Goal: Contribute content: Add original content to the website for others to see

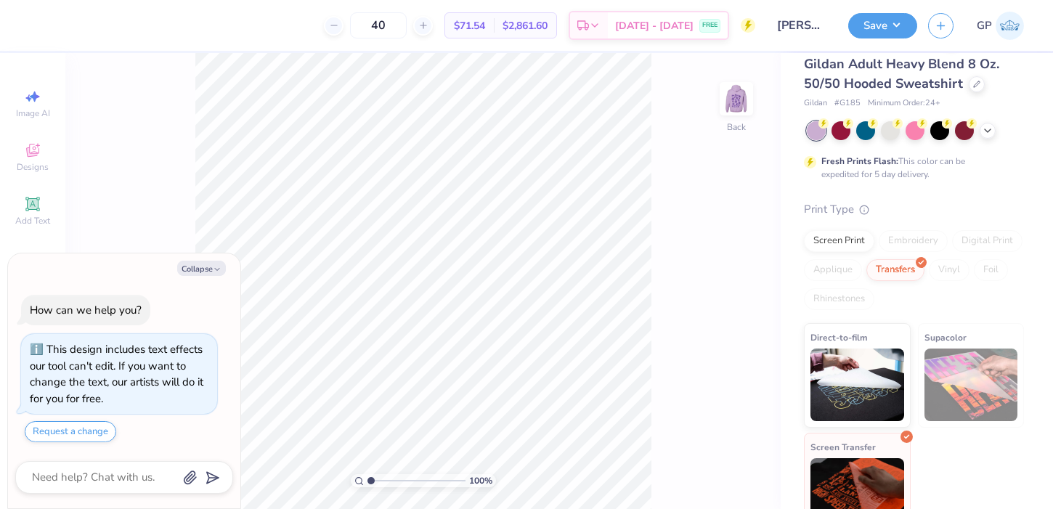
scroll to position [70, 0]
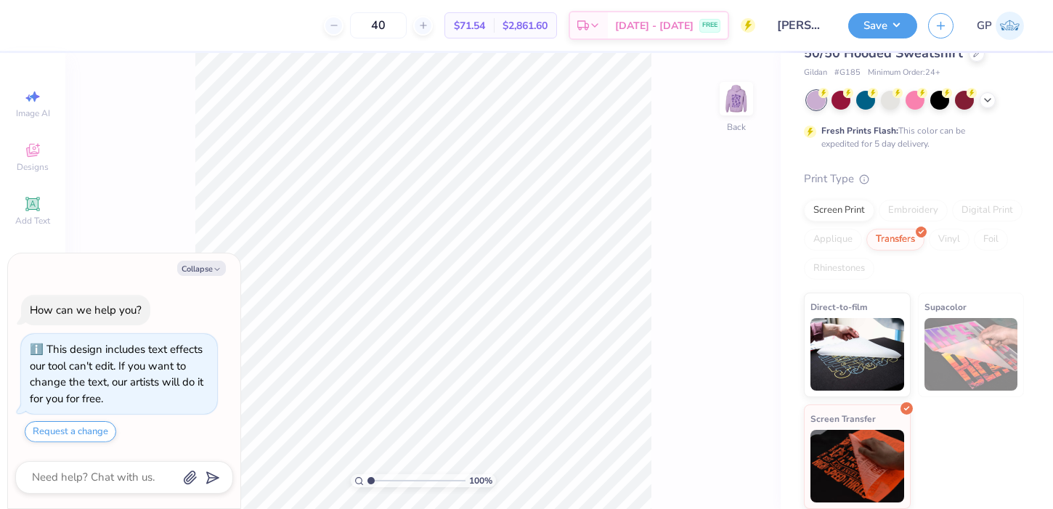
type textarea "x"
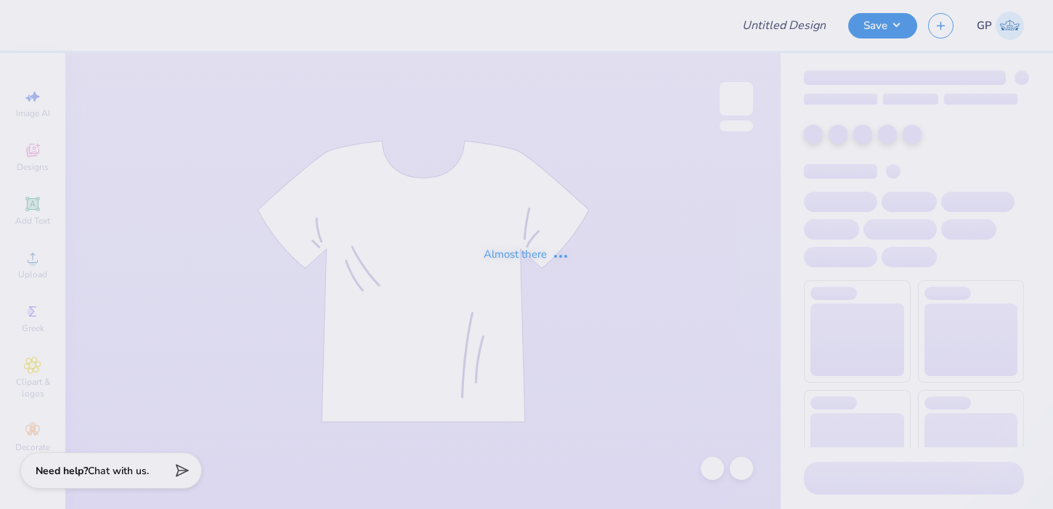
type input "[PERSON_NAME] : [PERSON_NAME] Capital Trust Company, LLC"
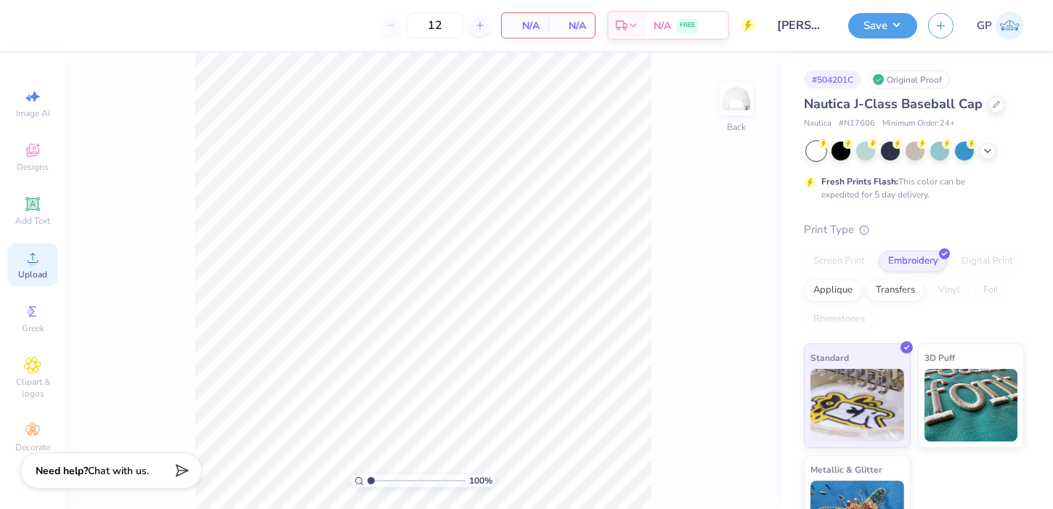
click at [50, 271] on div "Upload" at bounding box center [32, 264] width 51 height 43
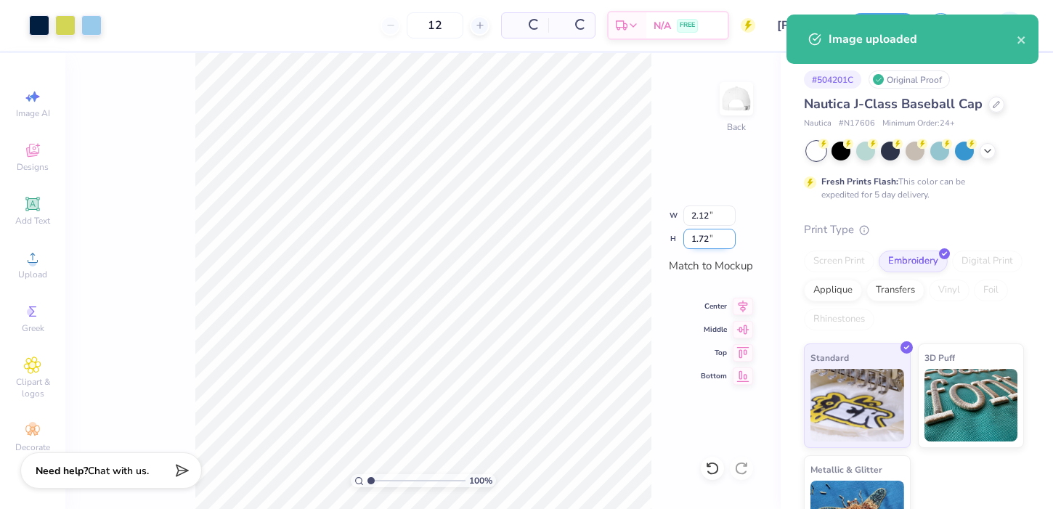
click at [706, 240] on input "1.72" at bounding box center [709, 239] width 52 height 20
type input "2"
type input "2.46"
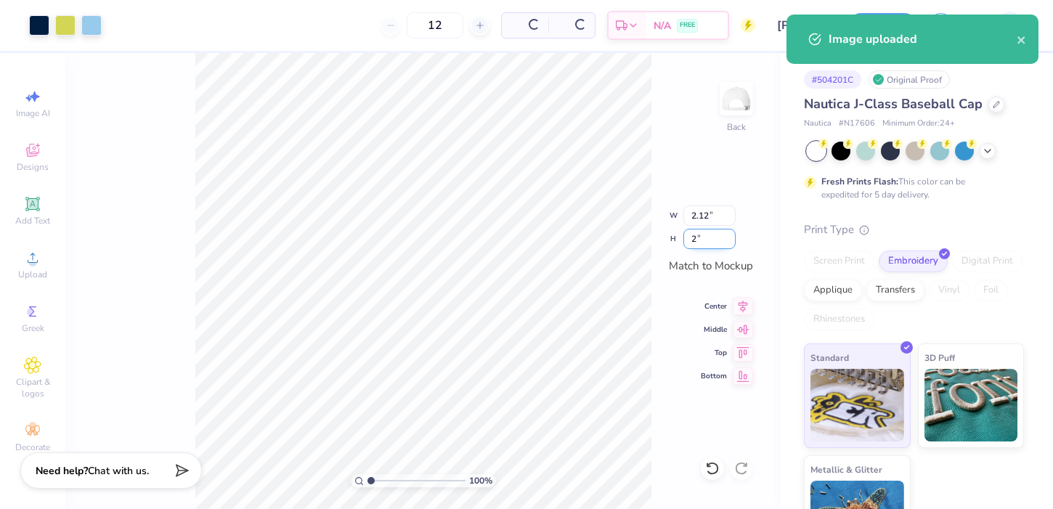
type input "2.00"
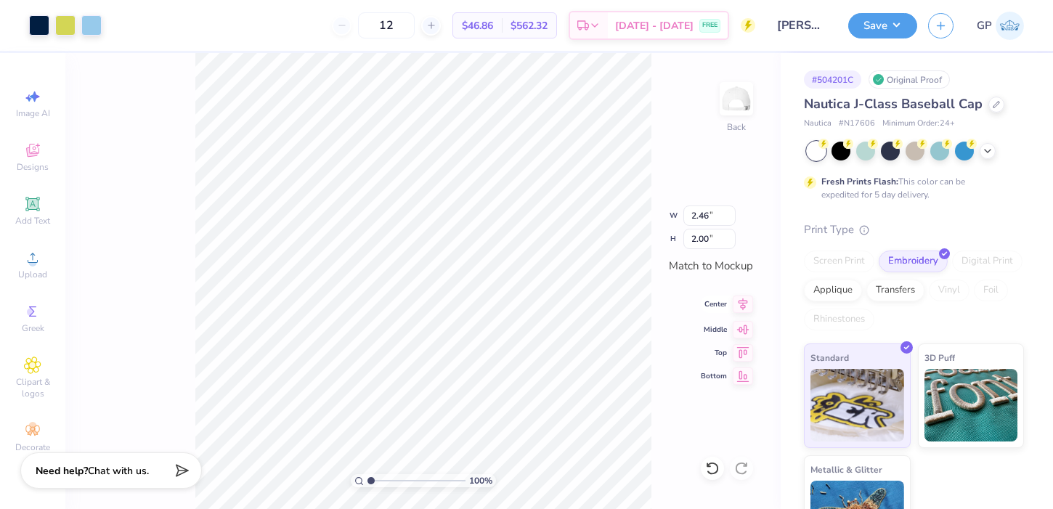
click at [743, 309] on icon at bounding box center [743, 304] width 9 height 12
click at [884, 20] on button "Save" at bounding box center [882, 23] width 69 height 25
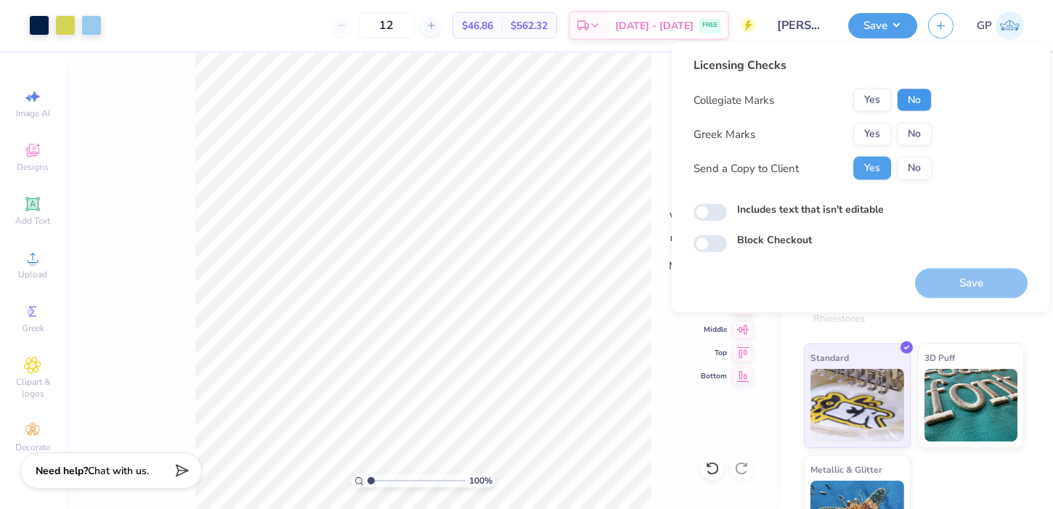
click at [922, 97] on button "No" at bounding box center [914, 100] width 35 height 23
click at [914, 131] on button "No" at bounding box center [914, 134] width 35 height 23
click at [718, 211] on input "Includes text that isn't editable" at bounding box center [710, 212] width 33 height 17
checkbox input "true"
click at [922, 276] on button "Save" at bounding box center [971, 284] width 113 height 30
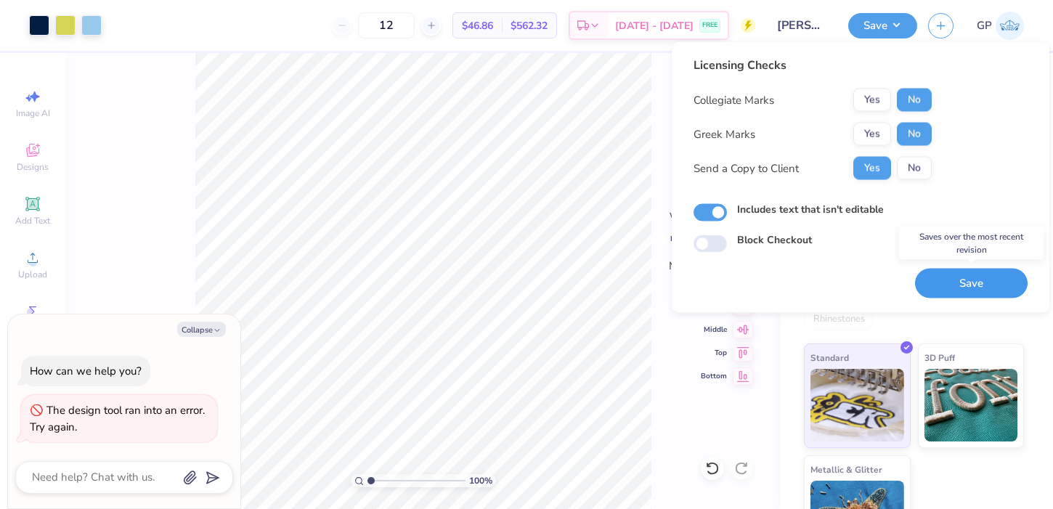
click at [947, 285] on button "Save" at bounding box center [971, 284] width 113 height 30
type textarea "x"
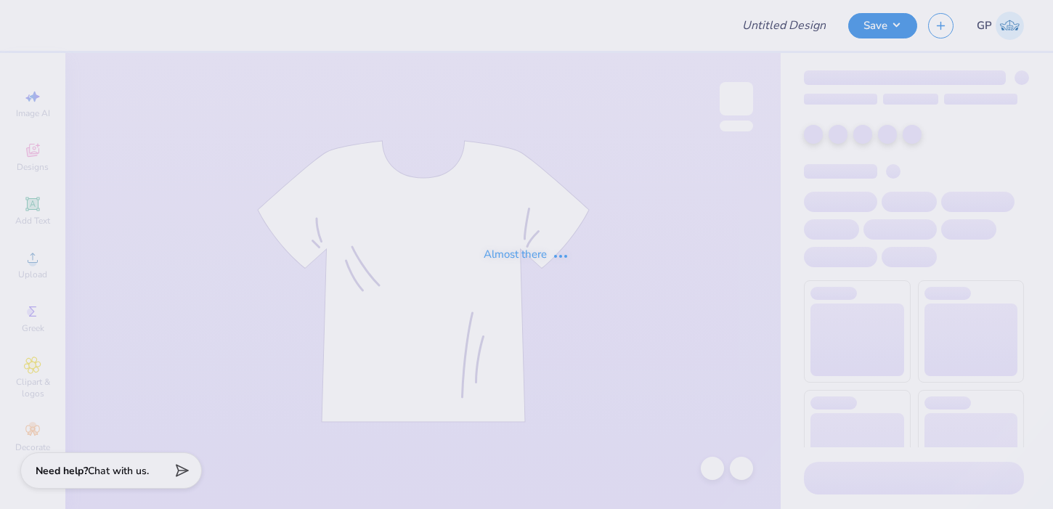
type input "[PERSON_NAME] : [PERSON_NAME] Capital Trust Company, LLC"
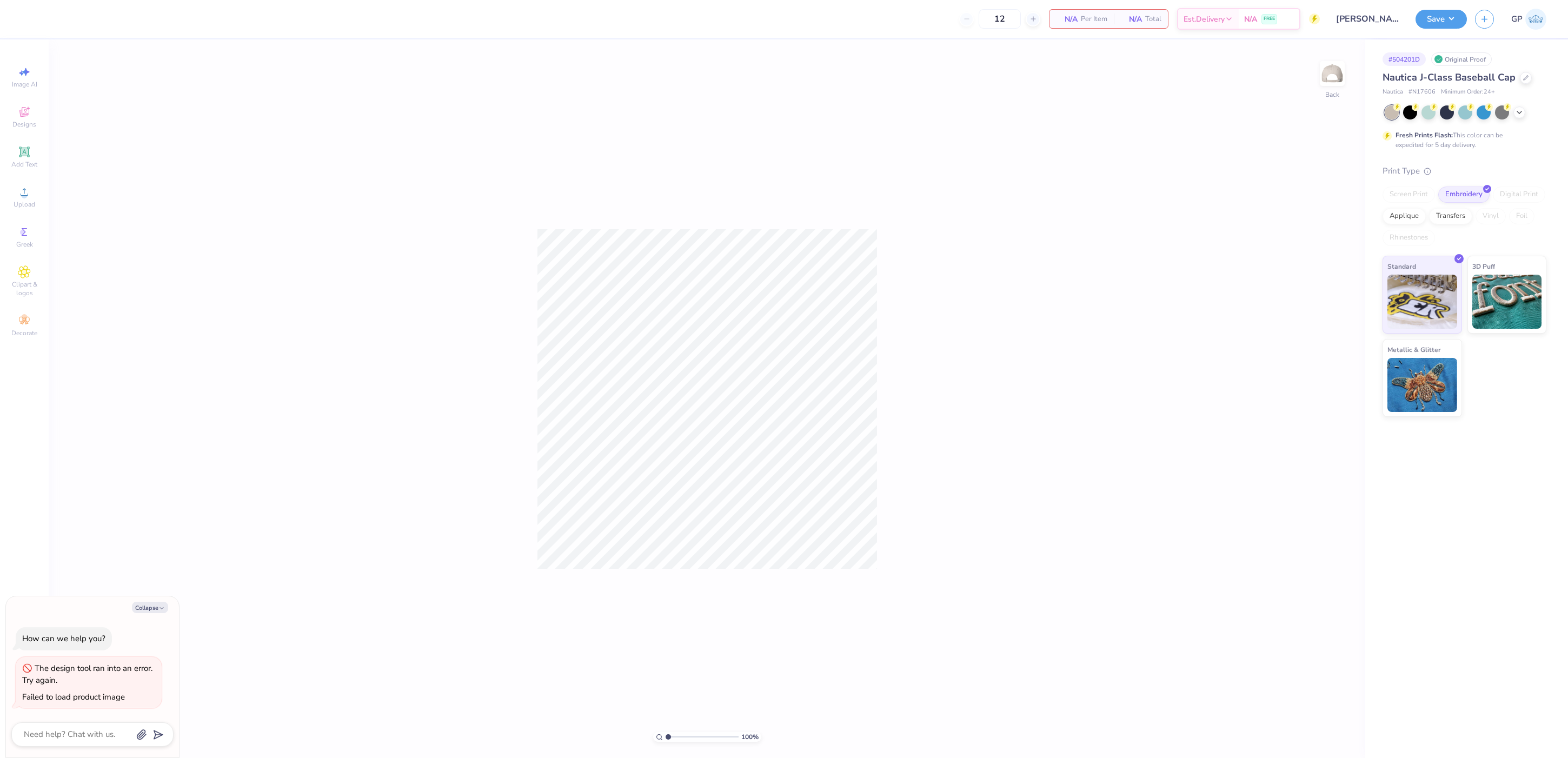
type textarea "x"
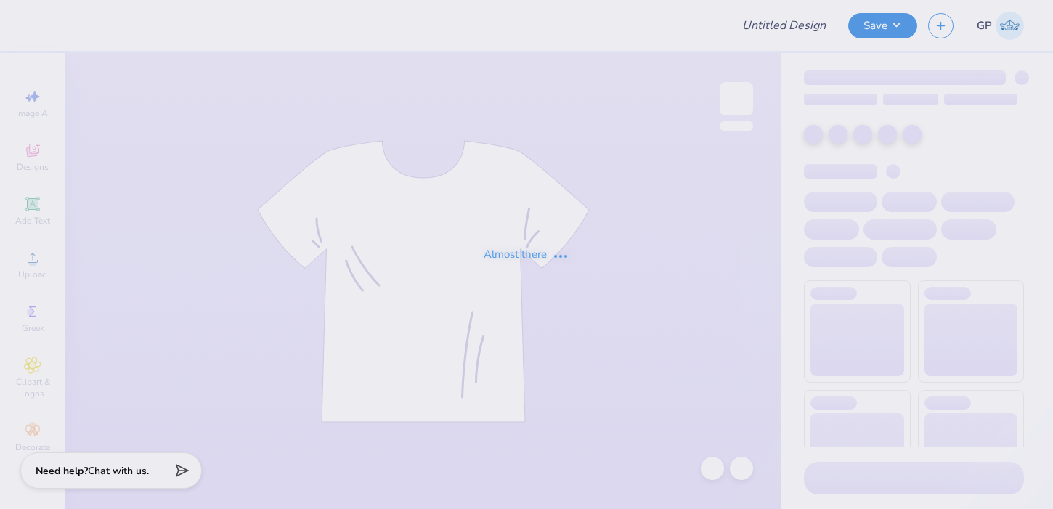
type input "[PERSON_NAME] : [PERSON_NAME] Capital Trust Company, LLC"
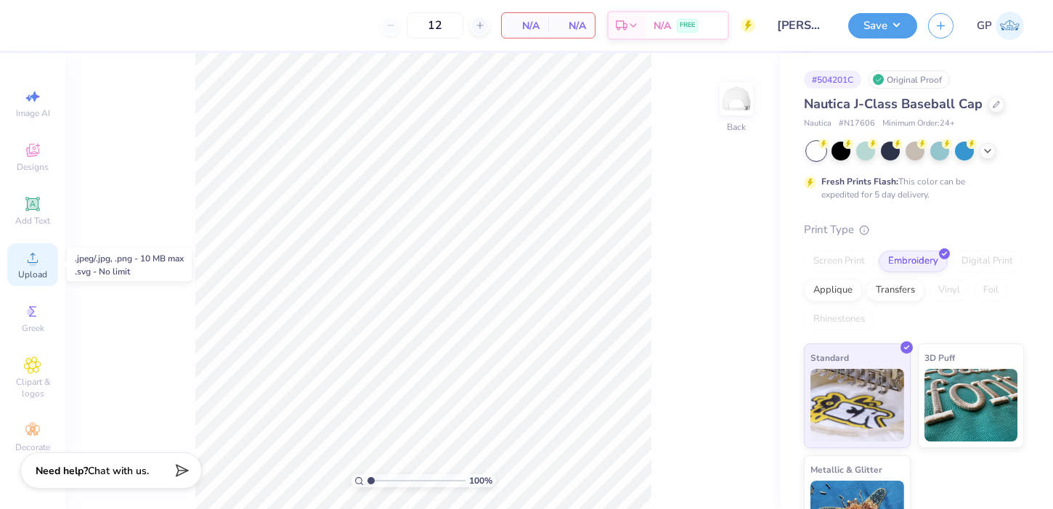
click at [23, 269] on span "Upload" at bounding box center [32, 275] width 29 height 12
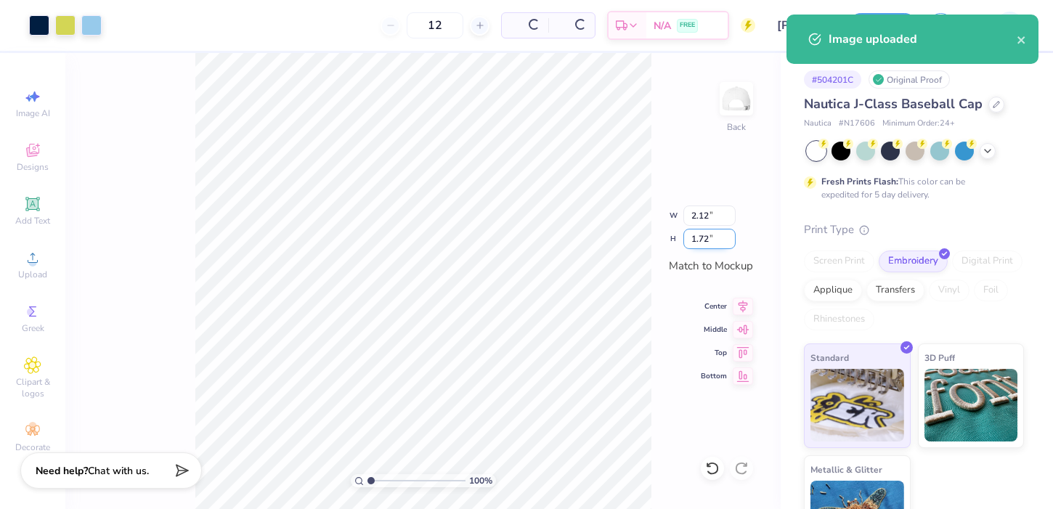
click at [712, 240] on input "1.72" at bounding box center [709, 239] width 52 height 20
type input "2"
type input "2.46"
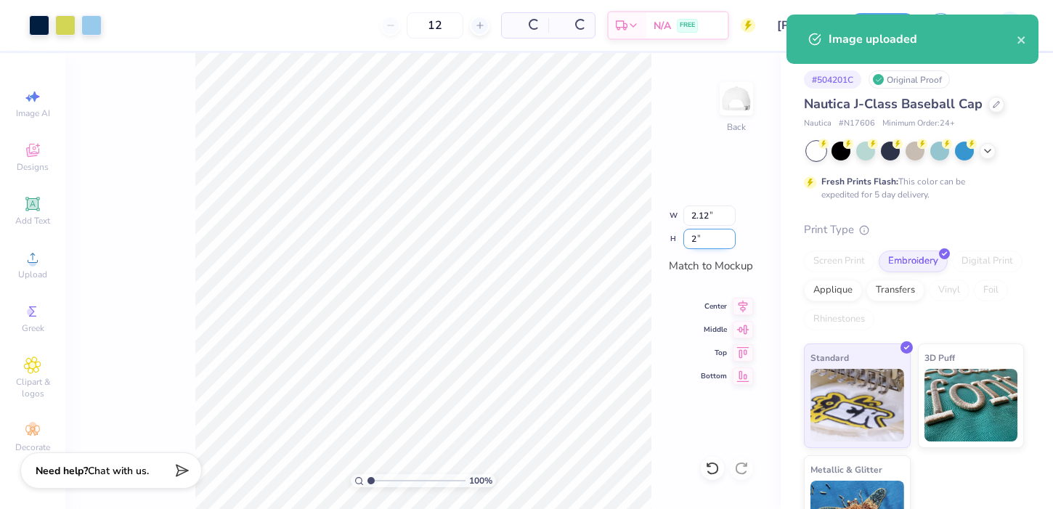
type input "2.00"
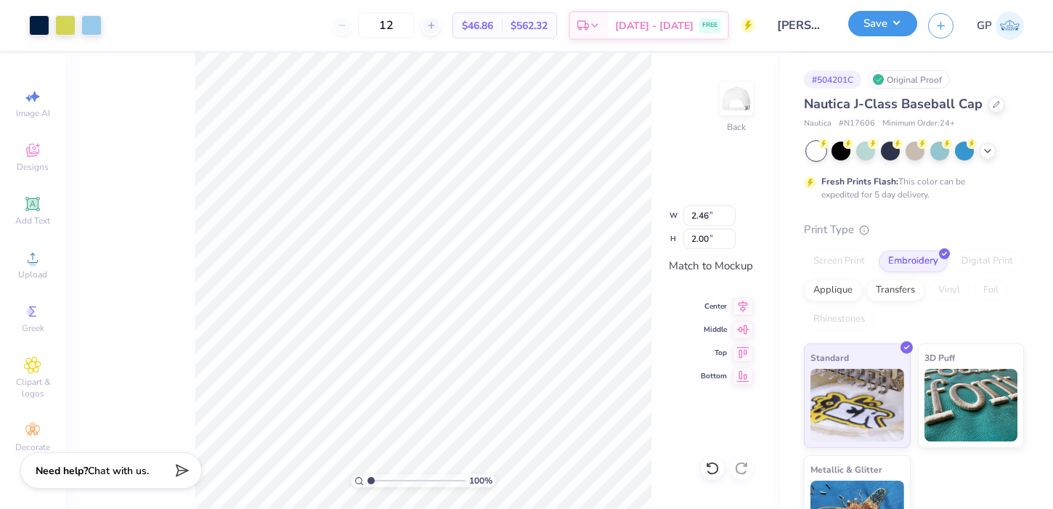
click at [874, 29] on button "Save" at bounding box center [882, 23] width 69 height 25
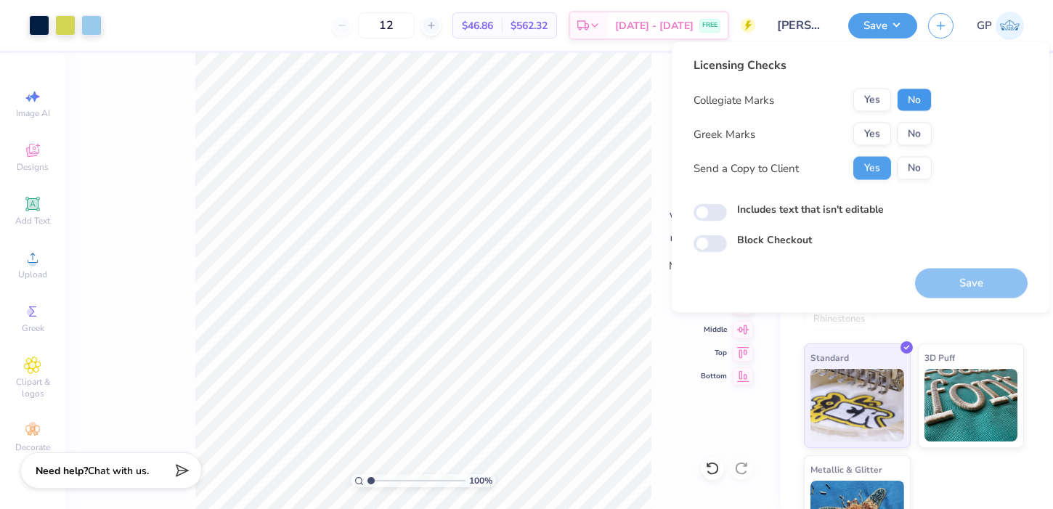
click at [917, 104] on button "No" at bounding box center [914, 100] width 35 height 23
click at [910, 128] on button "No" at bounding box center [914, 134] width 35 height 23
click at [720, 211] on input "Includes text that isn't editable" at bounding box center [710, 212] width 33 height 17
checkbox input "true"
click at [927, 277] on button "Save" at bounding box center [971, 284] width 113 height 30
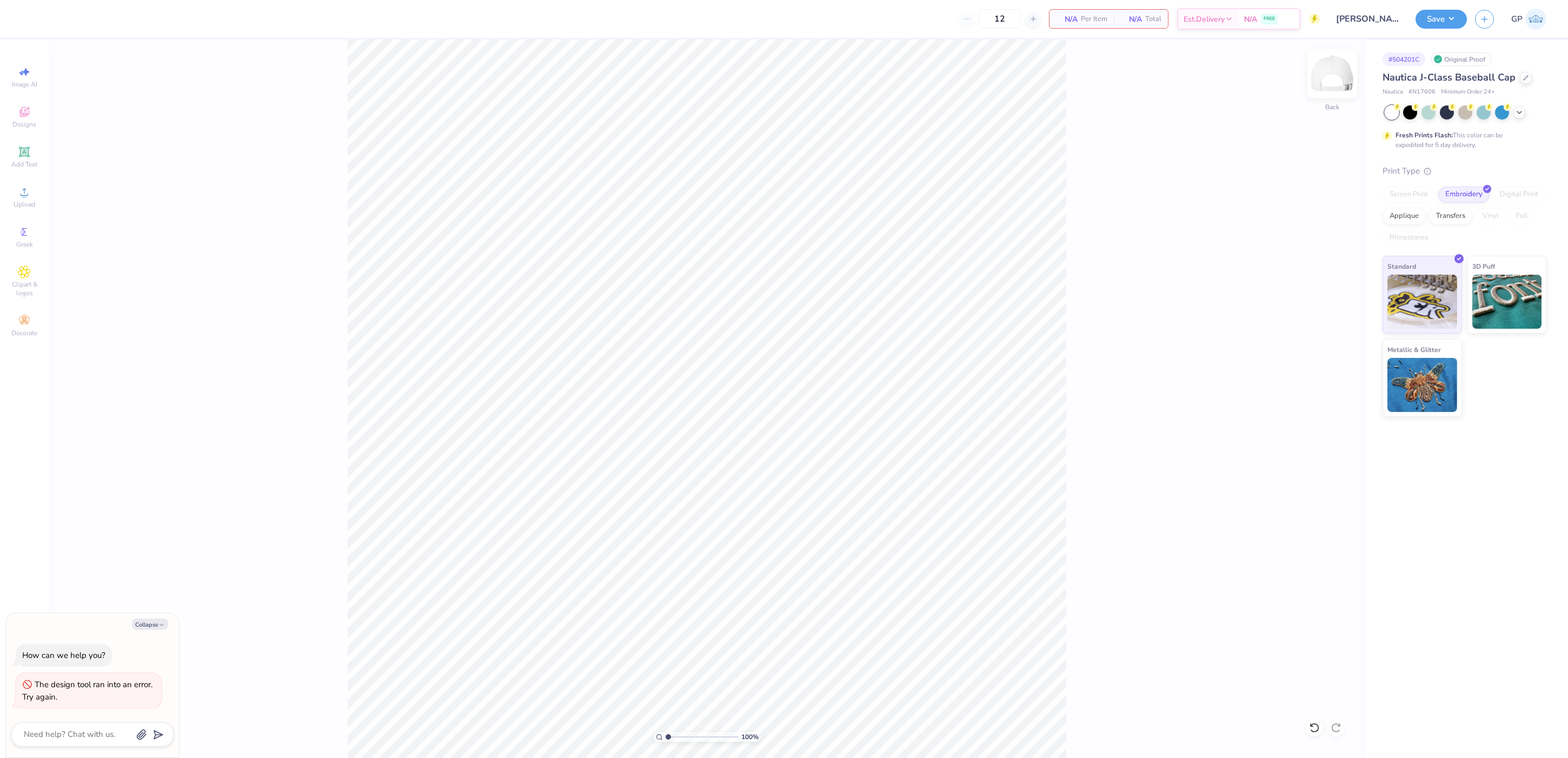
click at [783, 68] on img at bounding box center [1332, 74] width 43 height 43
type textarea "x"
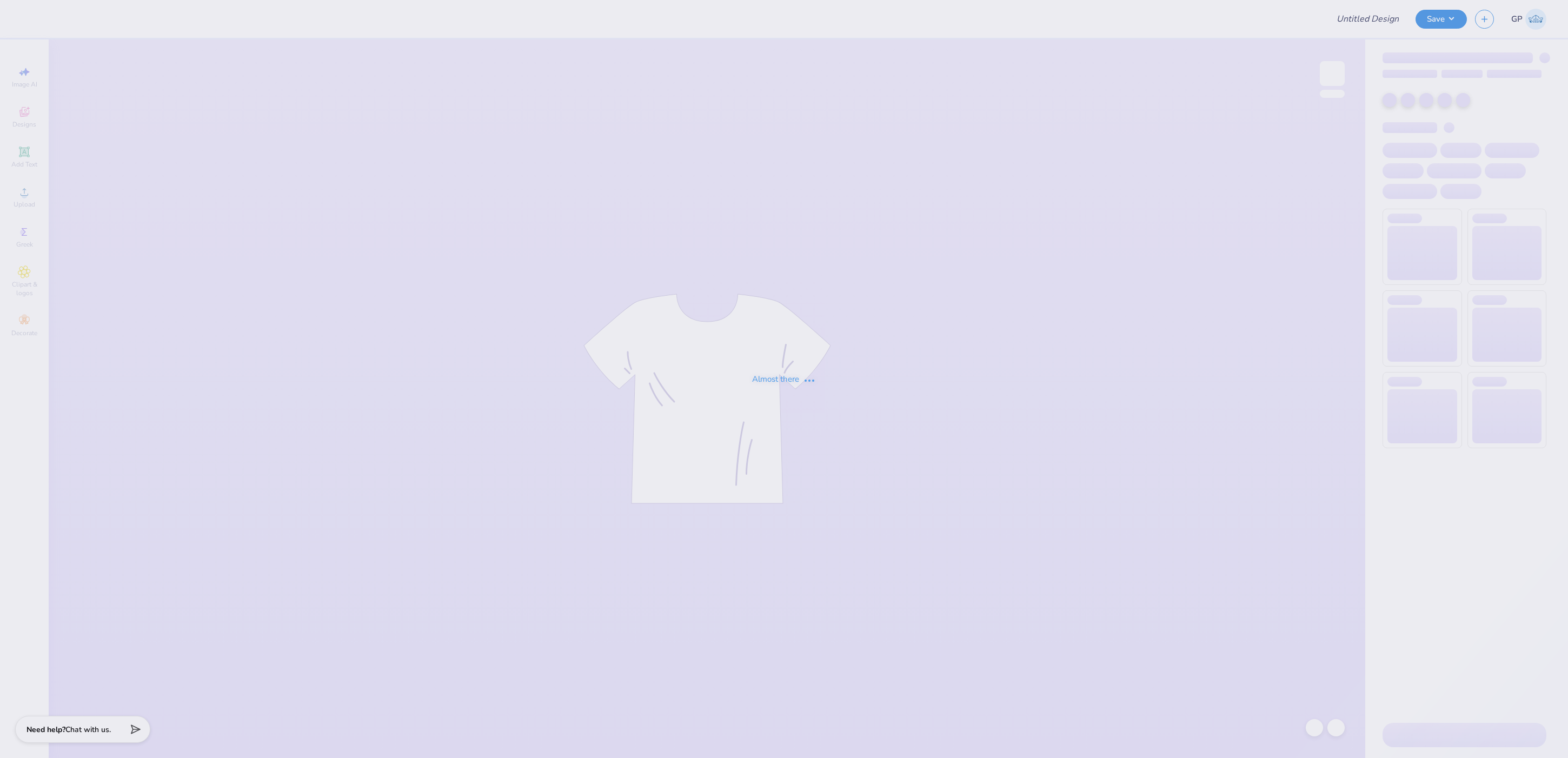
type input "[PERSON_NAME] : [PERSON_NAME] Capital Trust Company, LLC"
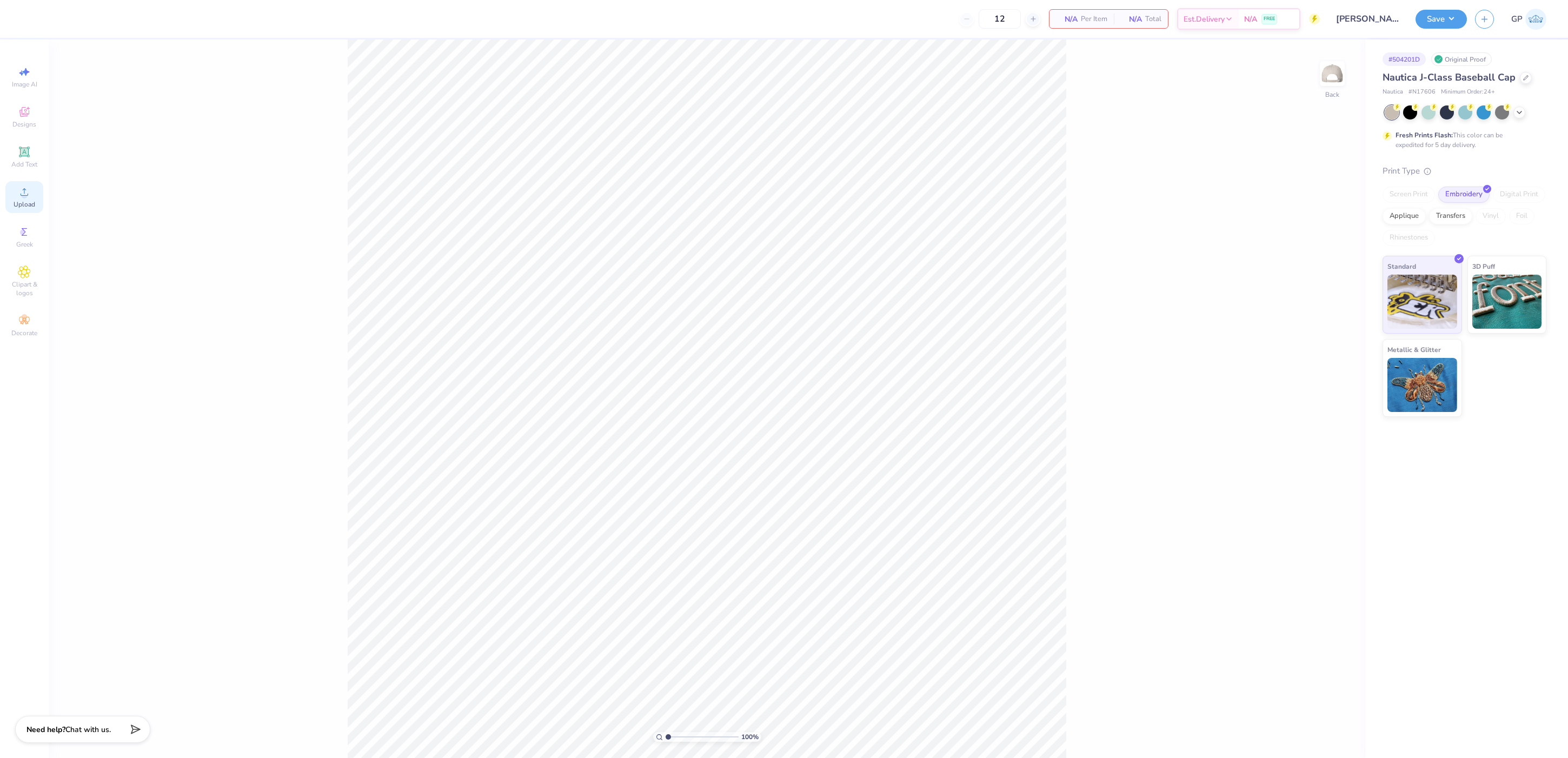
click at [31, 205] on span "Upload" at bounding box center [24, 205] width 22 height 9
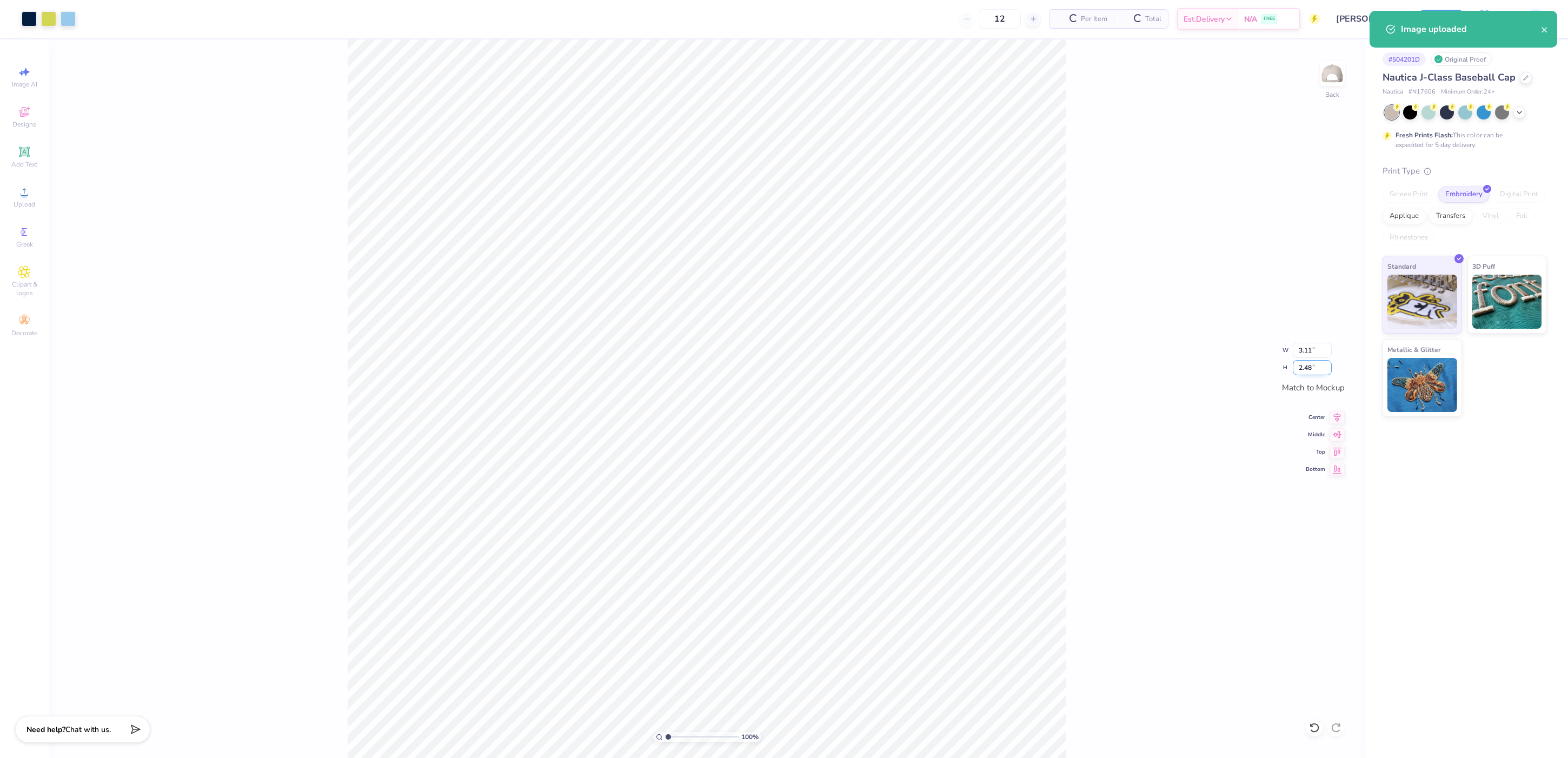
click at [1312, 368] on input "2.48" at bounding box center [1312, 368] width 39 height 15
type input "2.5"
type input "3.13"
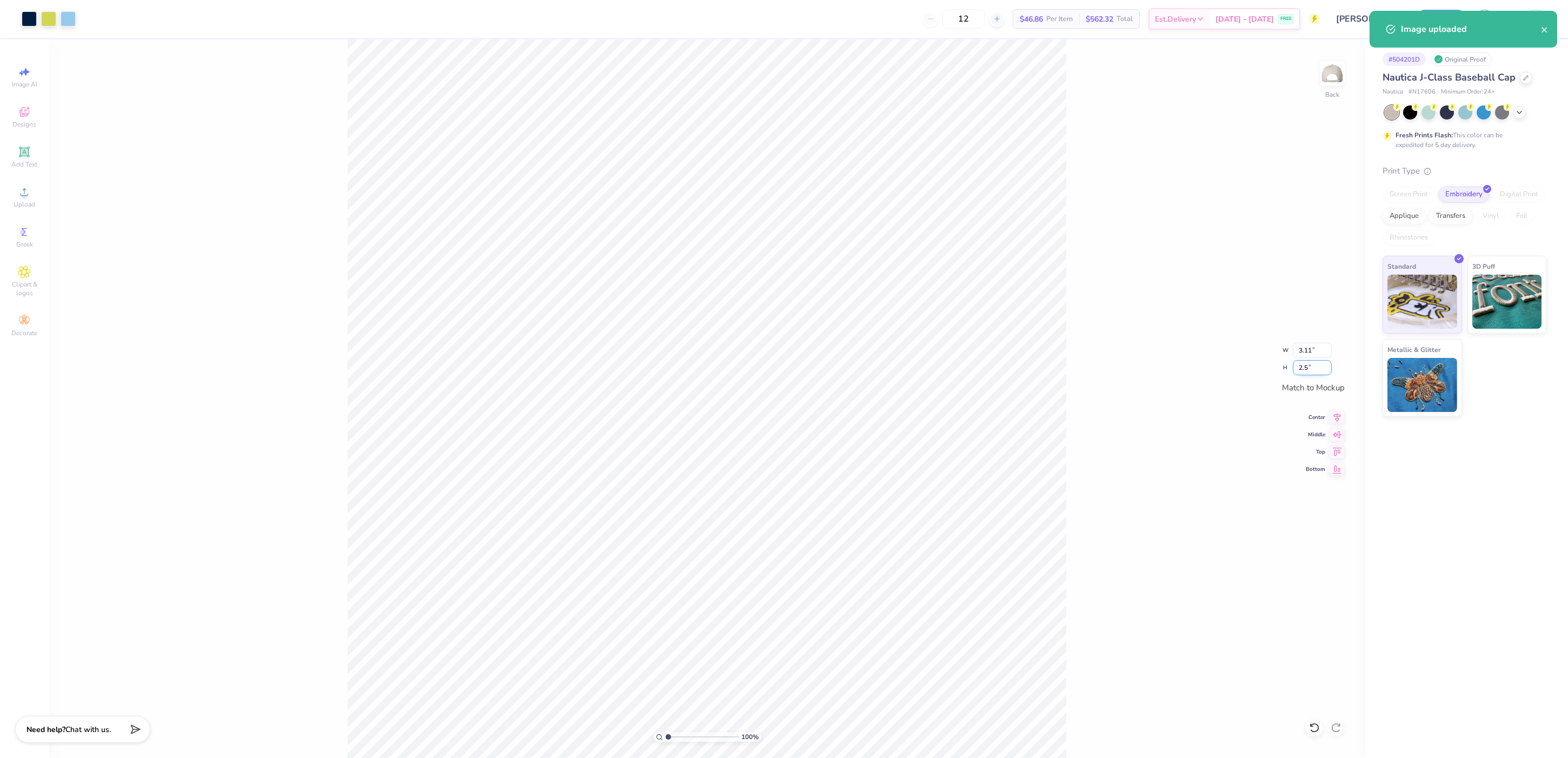
type input "2.50"
click at [1431, 23] on button "Save" at bounding box center [1441, 17] width 51 height 19
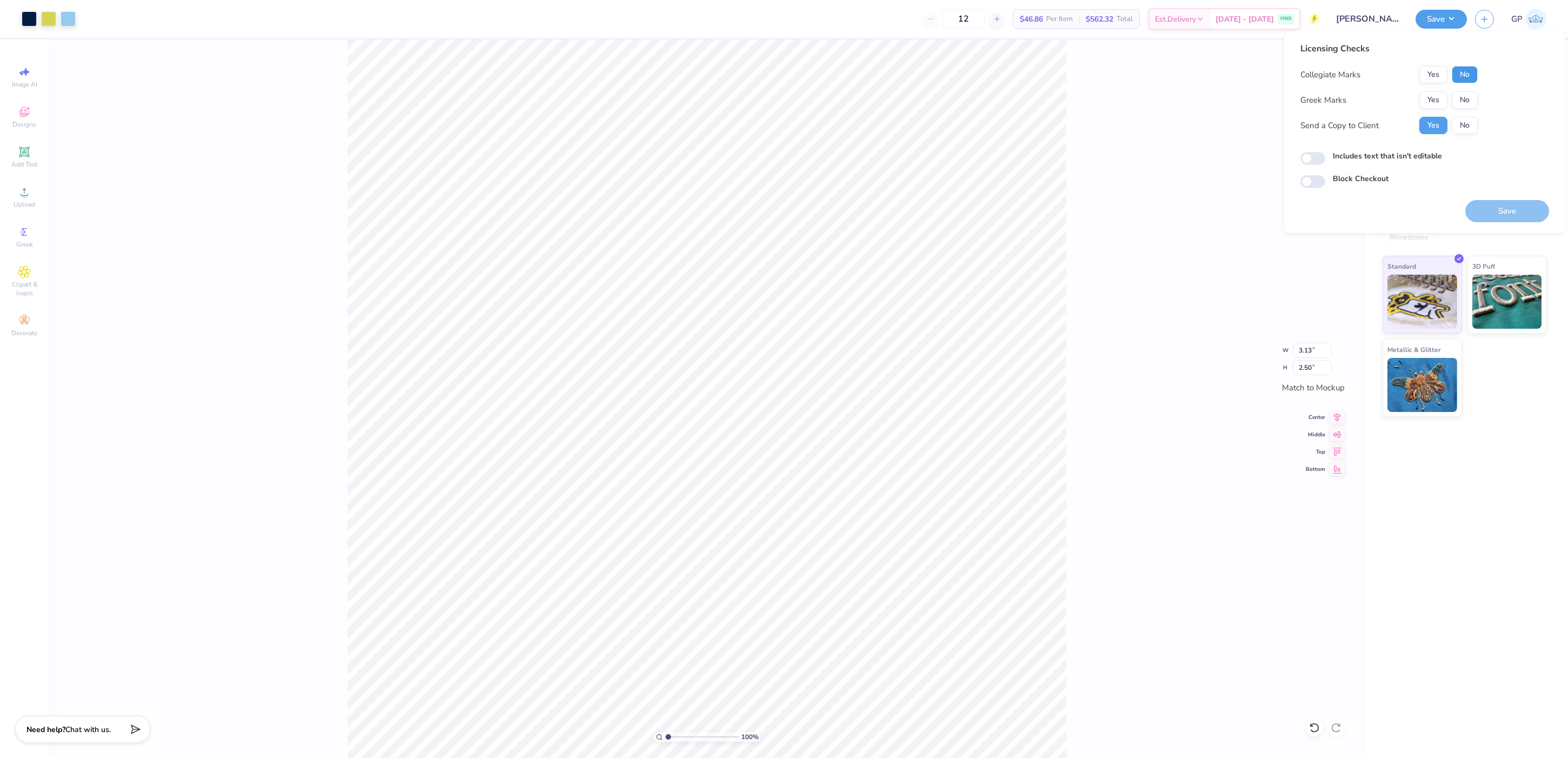
click at [1460, 71] on button "No" at bounding box center [1465, 74] width 26 height 17
click at [1467, 98] on button "No" at bounding box center [1465, 100] width 26 height 17
click at [1316, 153] on input "Includes text that isn't editable" at bounding box center [1313, 158] width 25 height 13
checkbox input "true"
click at [1520, 208] on button "Save" at bounding box center [1507, 211] width 84 height 22
